Goal: Transaction & Acquisition: Purchase product/service

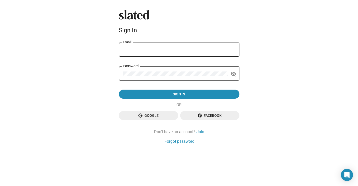
type input "[EMAIL_ADDRESS][DOMAIN_NAME]"
click at [97, 72] on div "Slated Sign In [EMAIL_ADDRESS][DOMAIN_NAME] Email Password visibility_off Sign …" at bounding box center [179, 93] width 358 height 186
click at [234, 73] on mat-icon "visibility_off" at bounding box center [233, 74] width 6 height 8
click at [268, 80] on div "Slated Sign In [EMAIL_ADDRESS][DOMAIN_NAME] Email Password visibility Sign in G…" at bounding box center [179, 93] width 358 height 186
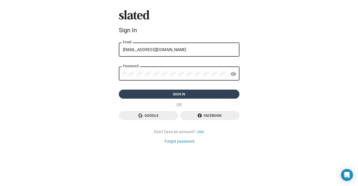
click at [174, 93] on span "Sign in" at bounding box center [179, 93] width 113 height 9
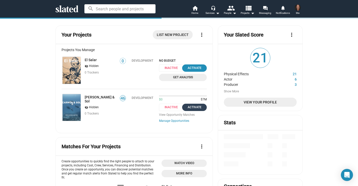
click at [196, 106] on div "Activate" at bounding box center [194, 107] width 19 height 5
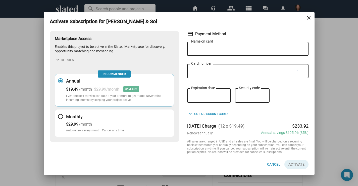
click at [59, 115] on div at bounding box center [60, 116] width 5 height 5
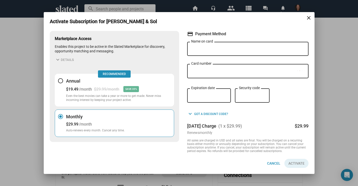
click at [193, 47] on input "Name on card" at bounding box center [247, 49] width 113 height 5
type input "[PERSON_NAME]"
click at [297, 165] on span "Activate" at bounding box center [296, 163] width 16 height 9
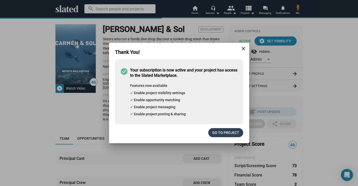
click at [225, 133] on span "Go to project" at bounding box center [225, 132] width 27 height 9
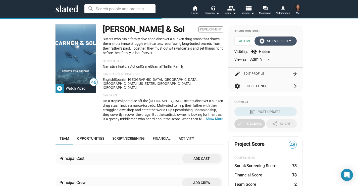
click at [275, 41] on div "settings Set Visibility" at bounding box center [275, 40] width 31 height 9
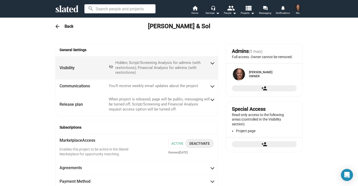
radio input "false"
radio input "true"
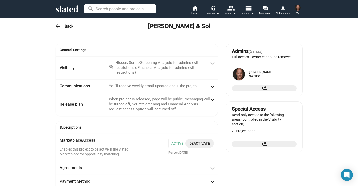
click at [300, 6] on img at bounding box center [298, 8] width 6 height 6
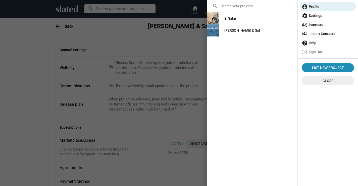
click at [240, 78] on div "search El Salar [PERSON_NAME] & Sol List New Project Close" at bounding box center [252, 93] width 90 height 186
click at [217, 18] on img at bounding box center [213, 18] width 12 height 12
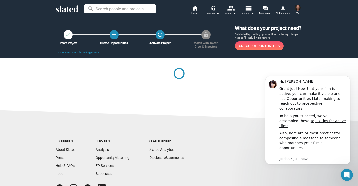
click at [297, 9] on img at bounding box center [298, 8] width 6 height 6
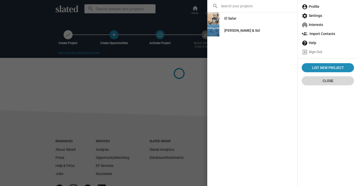
click at [326, 79] on span "Close" at bounding box center [328, 80] width 44 height 9
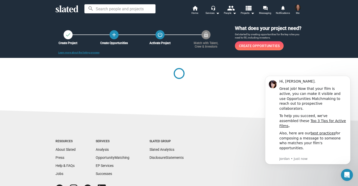
click at [68, 12] on icon at bounding box center [67, 8] width 23 height 7
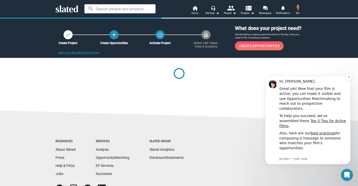
scroll to position [1, 0]
click at [302, 135] on div "Also, here are our best practices for composing a message to someone who matche…" at bounding box center [312, 149] width 67 height 39
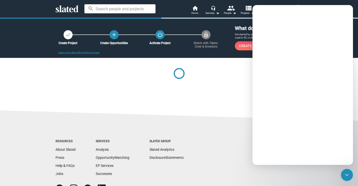
scroll to position [0, 0]
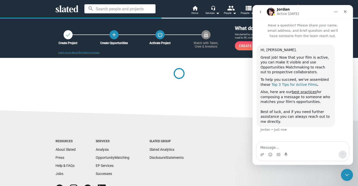
click at [285, 85] on link "Top 3 Tips for Active Films" at bounding box center [294, 84] width 45 height 4
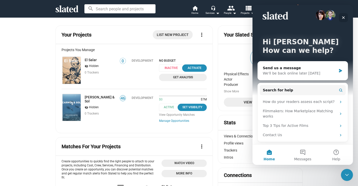
click at [342, 18] on icon "Close" at bounding box center [344, 18] width 4 height 4
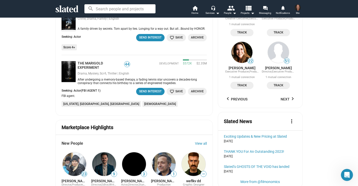
scroll to position [0, 0]
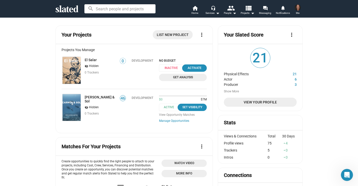
click at [179, 76] on span "Get Analysis" at bounding box center [183, 77] width 42 height 5
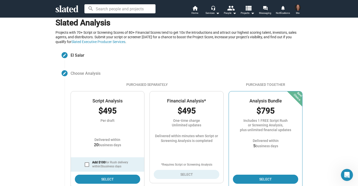
scroll to position [7, 0]
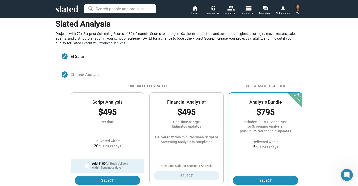
click at [101, 44] on link "Slated Executive Producer Services" at bounding box center [98, 43] width 54 height 4
click at [147, 42] on div "Projects with 70+ Script or Screening Scores of 80+ Financial Scores tend to ge…" at bounding box center [179, 38] width 247 height 14
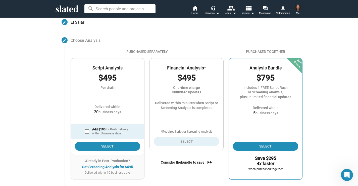
scroll to position [27, 0]
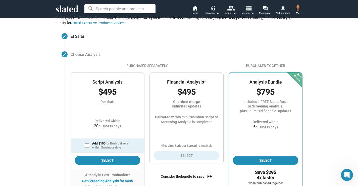
click at [251, 10] on mat-icon "view_list" at bounding box center [248, 7] width 7 height 7
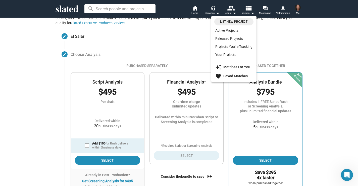
click at [299, 45] on div at bounding box center [179, 93] width 358 height 186
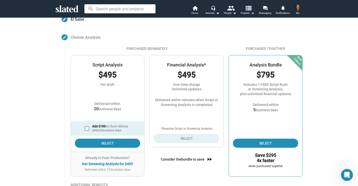
scroll to position [57, 0]
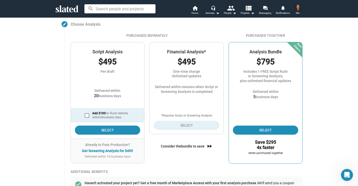
click at [87, 116] on span at bounding box center [87, 115] width 5 height 5
click at [87, 118] on input "Add $100 for Rush delivery within 5 business days" at bounding box center [87, 118] width 0 height 0
checkbox input "true"
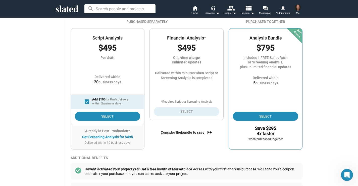
scroll to position [74, 0]
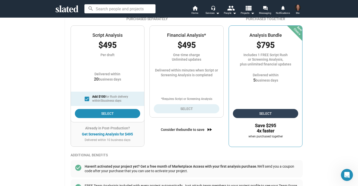
click at [266, 110] on span "Select" at bounding box center [266, 113] width 58 height 9
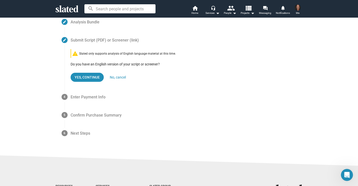
scroll to position [58, 0]
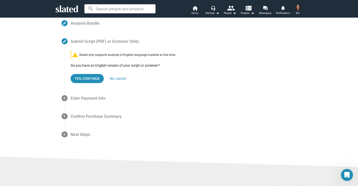
scroll to position [55, 0]
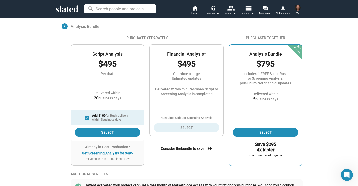
click at [300, 13] on button "Me" at bounding box center [298, 10] width 12 height 13
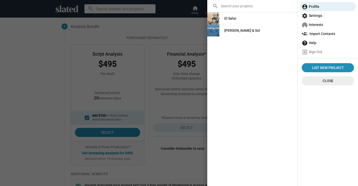
click at [229, 16] on div "El Salar" at bounding box center [230, 18] width 12 height 9
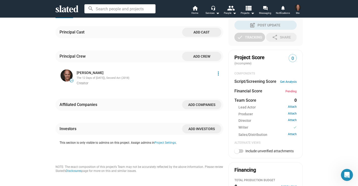
scroll to position [128, 0]
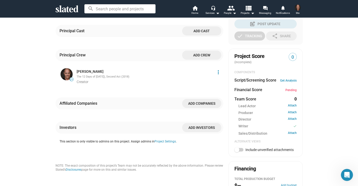
click at [207, 103] on span "Add companies" at bounding box center [201, 103] width 31 height 9
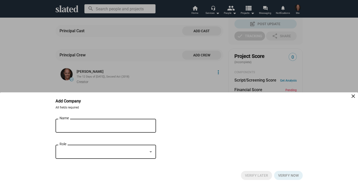
click at [27, 69] on div at bounding box center [179, 93] width 358 height 186
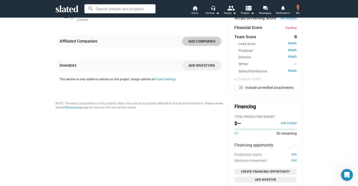
scroll to position [240, 0]
